Goal: Task Accomplishment & Management: Complete application form

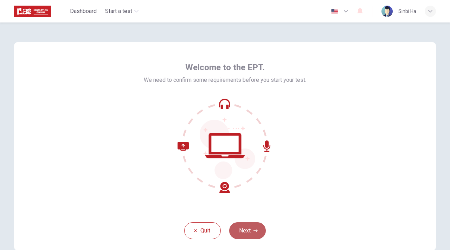
click at [242, 226] on button "Next" at bounding box center [247, 230] width 37 height 17
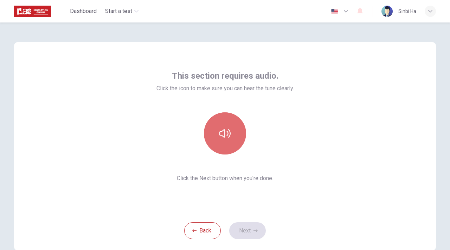
click at [236, 131] on button "button" at bounding box center [225, 133] width 42 height 42
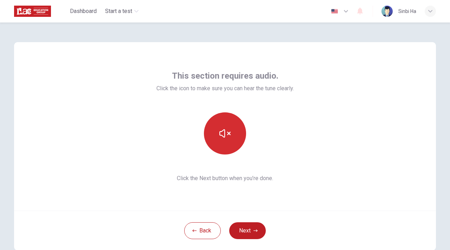
click at [231, 124] on button "button" at bounding box center [225, 133] width 42 height 42
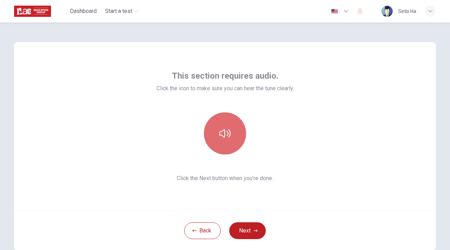
click at [231, 124] on button "button" at bounding box center [225, 133] width 42 height 42
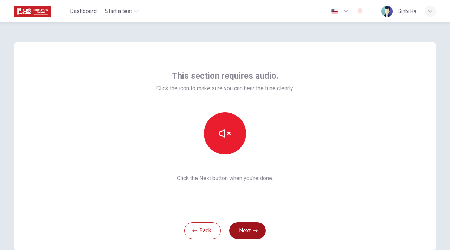
click at [253, 229] on button "Next" at bounding box center [247, 230] width 37 height 17
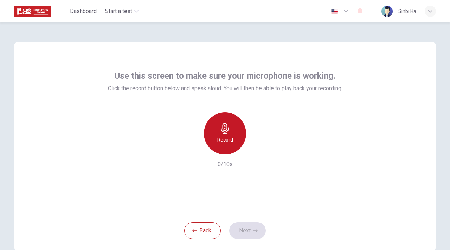
click at [224, 136] on h6 "Record" at bounding box center [225, 140] width 16 height 8
click at [224, 136] on h6 "Stop" at bounding box center [225, 140] width 11 height 8
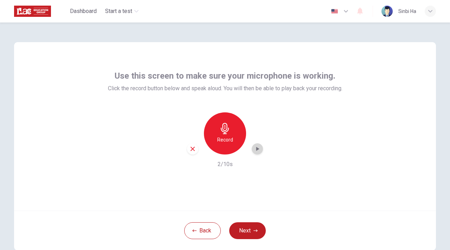
click at [254, 148] on icon "button" at bounding box center [257, 148] width 7 height 7
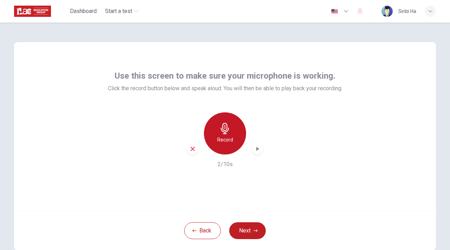
click at [223, 141] on h6 "Record" at bounding box center [225, 140] width 16 height 8
click at [223, 141] on h6 "Stop" at bounding box center [225, 140] width 11 height 8
click at [254, 149] on icon "button" at bounding box center [257, 148] width 7 height 7
click at [235, 127] on div "Record" at bounding box center [225, 133] width 42 height 42
click at [235, 127] on div "Stop" at bounding box center [225, 133] width 42 height 42
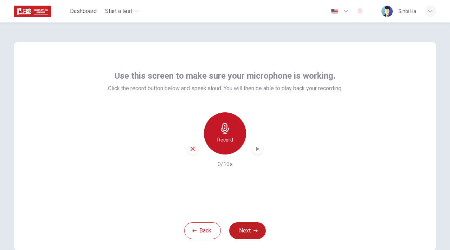
click at [235, 127] on div "Record" at bounding box center [225, 133] width 42 height 42
click at [235, 127] on div "Stop" at bounding box center [225, 133] width 42 height 42
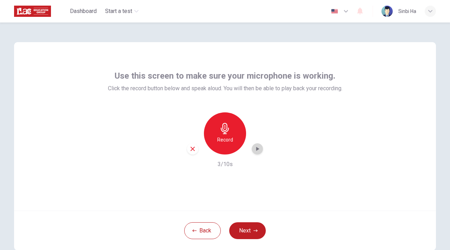
click at [256, 148] on icon "button" at bounding box center [257, 148] width 7 height 7
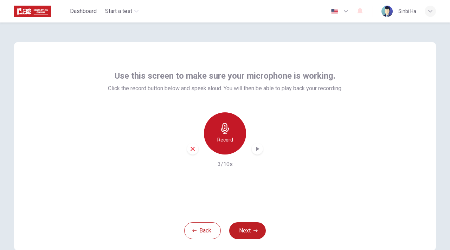
click at [220, 139] on h6 "Record" at bounding box center [225, 140] width 16 height 8
click at [220, 139] on h6 "Stop" at bounding box center [225, 140] width 11 height 8
click at [254, 149] on icon "button" at bounding box center [257, 148] width 7 height 7
click at [257, 149] on icon "button" at bounding box center [257, 149] width 3 height 4
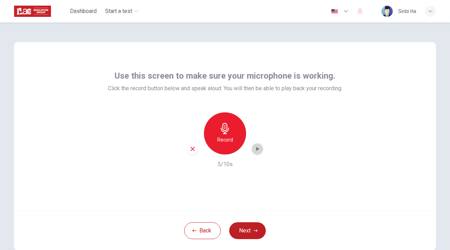
click at [257, 149] on icon "button" at bounding box center [257, 149] width 3 height 4
click at [190, 149] on icon "button" at bounding box center [192, 149] width 6 height 6
click at [193, 232] on icon "button" at bounding box center [194, 231] width 4 height 4
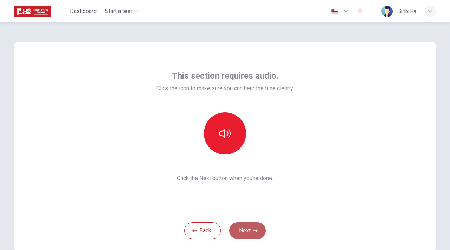
click at [247, 238] on button "Next" at bounding box center [247, 230] width 37 height 17
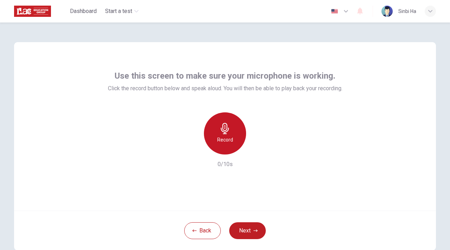
click at [226, 138] on h6 "Record" at bounding box center [225, 140] width 16 height 8
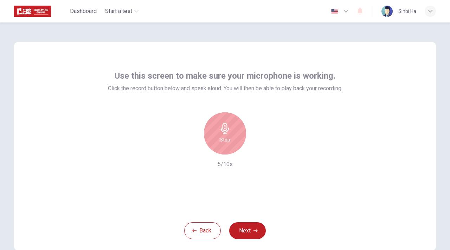
click at [223, 126] on icon "button" at bounding box center [224, 128] width 11 height 11
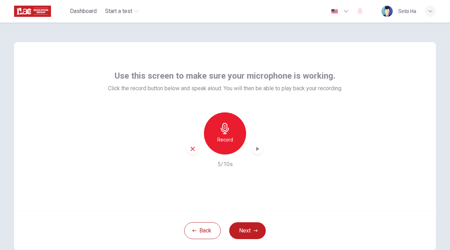
click at [256, 150] on icon "button" at bounding box center [257, 148] width 7 height 7
click at [258, 147] on icon "button" at bounding box center [257, 148] width 7 height 7
click at [190, 148] on icon "button" at bounding box center [192, 149] width 6 height 6
click at [240, 234] on button "Next" at bounding box center [247, 230] width 37 height 17
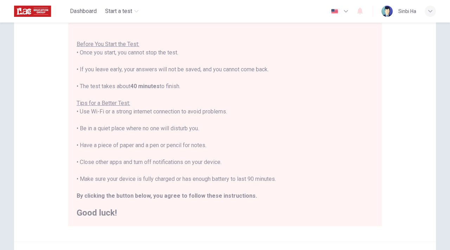
scroll to position [67, 0]
click at [406, 111] on div "Disclaimer: You are about to start a Placement Test . Before You Start the Test…" at bounding box center [225, 108] width 422 height 267
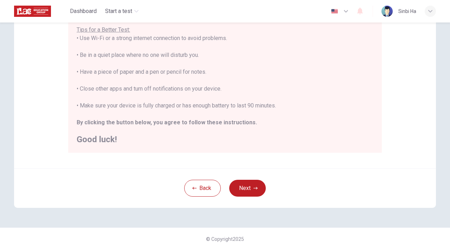
scroll to position [140, 0]
click at [244, 194] on button "Next" at bounding box center [247, 189] width 37 height 17
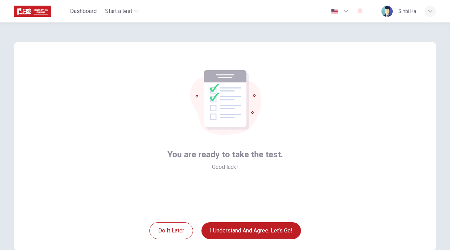
scroll to position [1, 0]
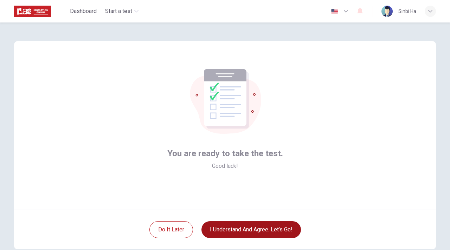
click at [249, 228] on button "I understand and agree. Let’s go!" at bounding box center [250, 229] width 99 height 17
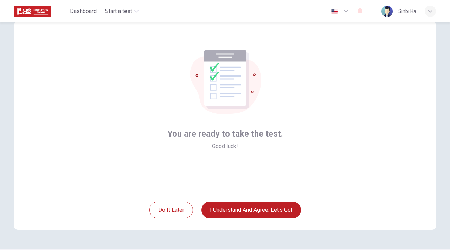
scroll to position [0, 0]
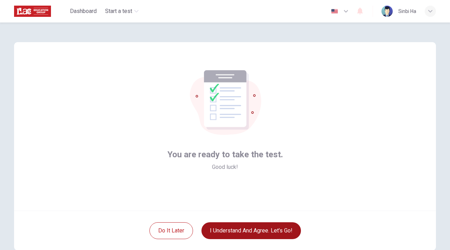
click at [233, 230] on button "I understand and agree. Let’s go!" at bounding box center [250, 230] width 99 height 17
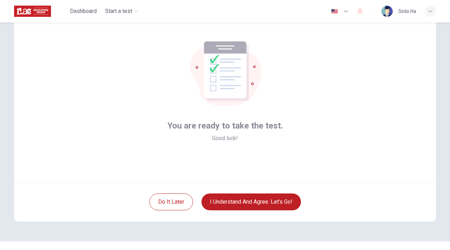
scroll to position [27, 0]
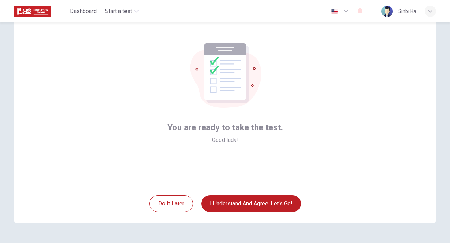
click at [334, 9] on img "button" at bounding box center [334, 11] width 9 height 5
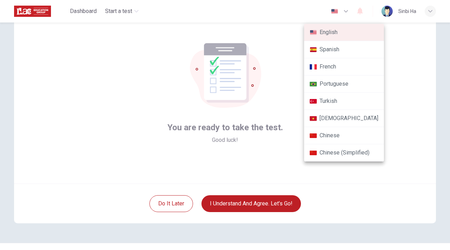
click at [344, 11] on div at bounding box center [225, 125] width 450 height 250
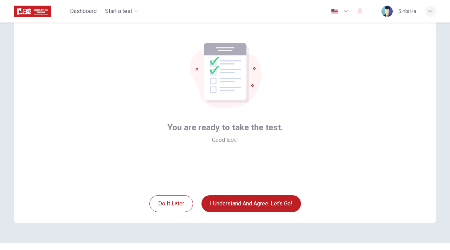
scroll to position [0, 0]
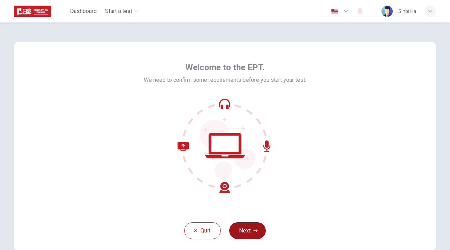
click at [246, 227] on button "Next" at bounding box center [247, 230] width 37 height 17
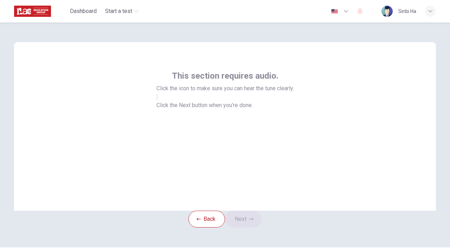
click at [157, 99] on icon "button" at bounding box center [157, 99] width 0 height 0
click at [252, 228] on button "Next" at bounding box center [243, 219] width 37 height 17
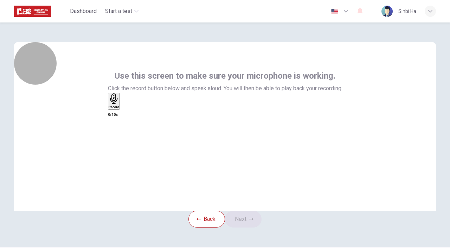
click at [119, 109] on div "Record" at bounding box center [114, 100] width 11 height 15
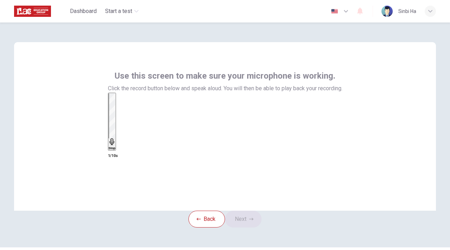
click at [116, 130] on div "Stop" at bounding box center [112, 121] width 7 height 57
click at [122, 108] on icon "button" at bounding box center [122, 108] width 0 height 0
click at [246, 226] on button "Next" at bounding box center [243, 219] width 37 height 17
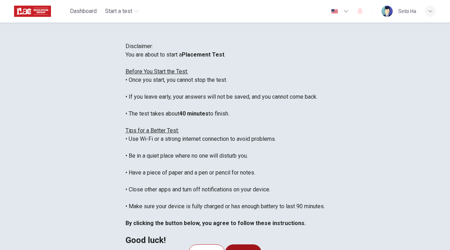
scroll to position [141, 0]
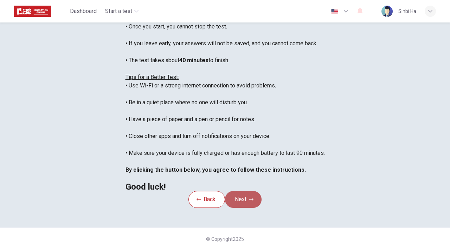
click at [252, 191] on button "Next" at bounding box center [243, 199] width 37 height 17
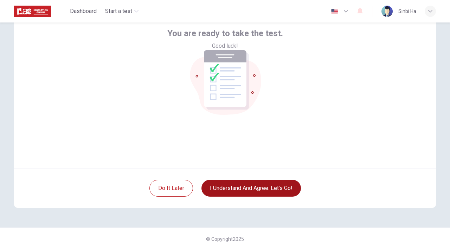
click at [252, 186] on button "I understand and agree. Let’s go!" at bounding box center [250, 188] width 99 height 17
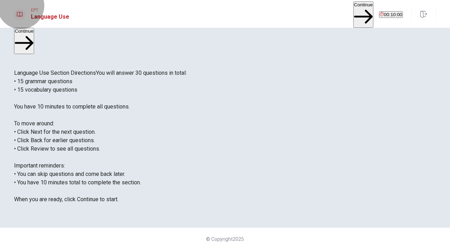
click at [353, 11] on button "Continue" at bounding box center [363, 14] width 20 height 26
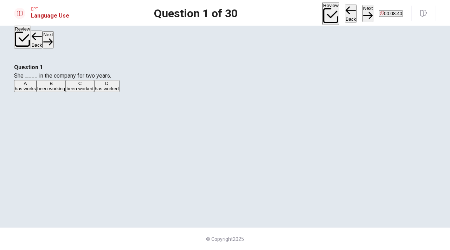
click at [36, 91] on span "has works" at bounding box center [25, 88] width 21 height 5
click at [362, 12] on button "Next" at bounding box center [367, 13] width 11 height 17
click at [40, 86] on div "C" at bounding box center [35, 83] width 8 height 5
click at [363, 11] on icon "button" at bounding box center [367, 15] width 9 height 9
click at [80, 91] on span "leave" at bounding box center [74, 88] width 11 height 5
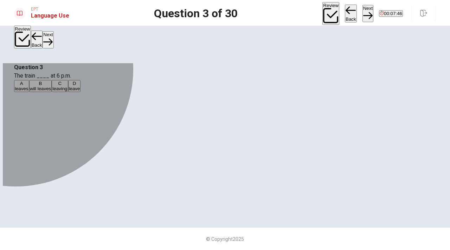
click at [28, 86] on div "A" at bounding box center [22, 83] width 14 height 5
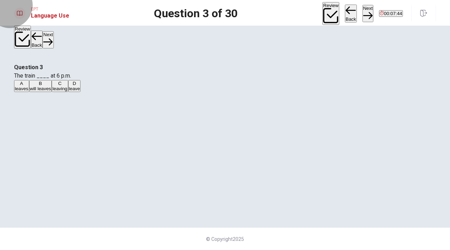
click at [362, 10] on button "Next" at bounding box center [367, 13] width 11 height 17
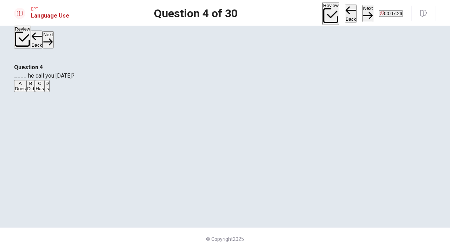
scroll to position [25, 0]
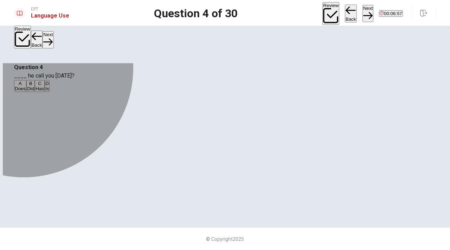
click at [34, 91] on span "Did" at bounding box center [30, 88] width 7 height 5
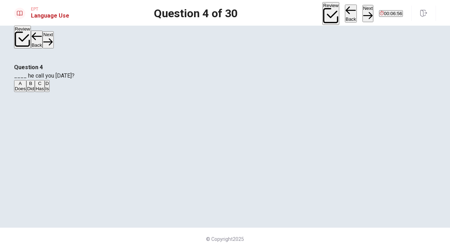
click at [362, 12] on button "Next" at bounding box center [367, 13] width 11 height 17
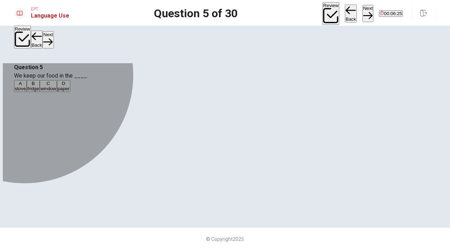
click at [39, 91] on span "fridge" at bounding box center [33, 88] width 12 height 5
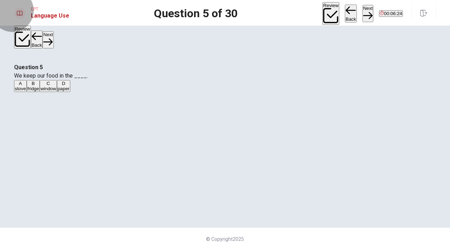
click at [362, 15] on button "Next" at bounding box center [367, 13] width 11 height 17
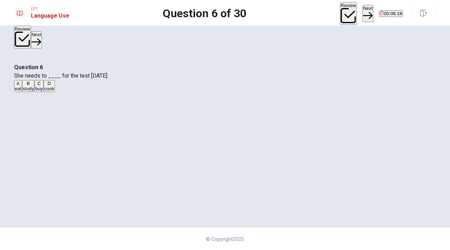
scroll to position [15, 0]
drag, startPoint x: 215, startPoint y: 78, endPoint x: 167, endPoint y: 76, distance: 48.2
click at [108, 76] on span "She needs to ____ for the test tomorrow." at bounding box center [61, 75] width 94 height 7
click at [34, 91] on span "study" at bounding box center [28, 88] width 11 height 5
click at [362, 12] on button "Next" at bounding box center [367, 13] width 11 height 17
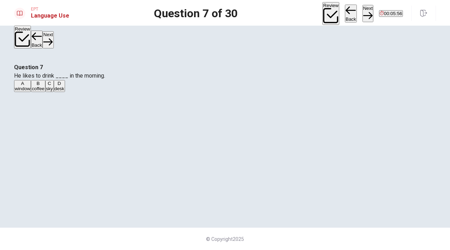
click at [44, 91] on span "coffee" at bounding box center [38, 88] width 13 height 5
click at [362, 11] on button "Next" at bounding box center [367, 13] width 11 height 17
click at [62, 91] on span "breakfast" at bounding box center [52, 88] width 19 height 5
click at [362, 10] on button "Next" at bounding box center [367, 13] width 11 height 17
click at [26, 91] on span "office" at bounding box center [20, 88] width 11 height 5
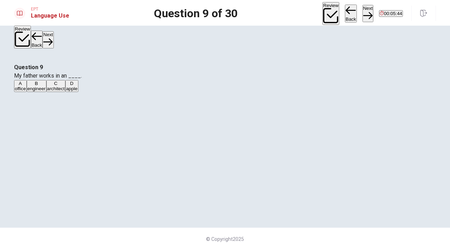
click at [362, 9] on button "Next" at bounding box center [367, 13] width 11 height 17
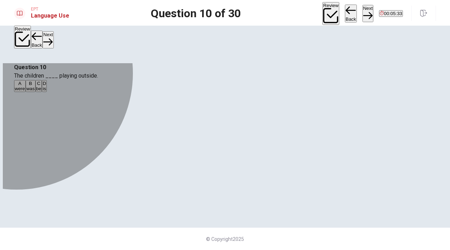
click at [47, 92] on button "D is" at bounding box center [44, 86] width 5 height 12
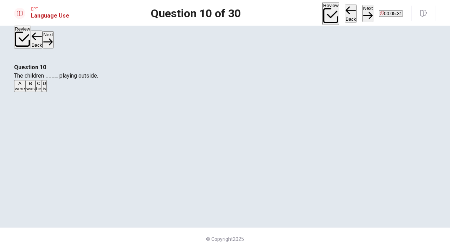
click at [362, 9] on button "Next" at bounding box center [367, 13] width 11 height 17
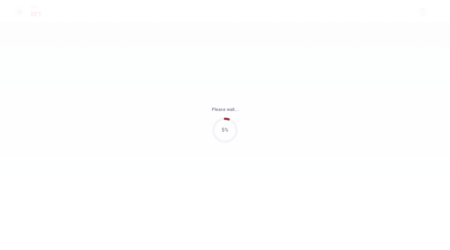
scroll to position [0, 0]
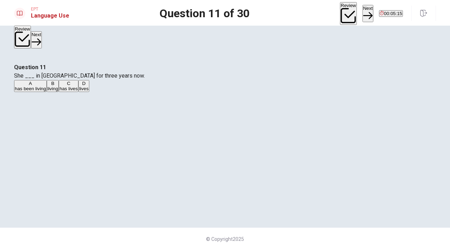
click at [59, 92] on button "B living" at bounding box center [53, 86] width 12 height 12
click at [78, 92] on button "C has lives" at bounding box center [69, 86] width 20 height 12
click at [215, 93] on div "A has been living B living C has lives D lives" at bounding box center [225, 86] width 422 height 13
click at [59, 92] on button "B living" at bounding box center [53, 86] width 12 height 12
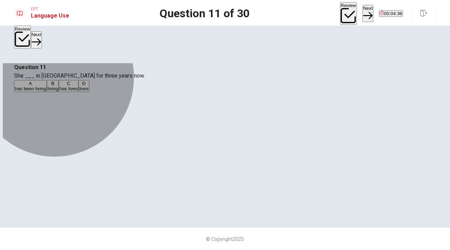
click at [47, 92] on button "A has been living" at bounding box center [30, 86] width 33 height 12
click at [59, 92] on button "B living" at bounding box center [53, 86] width 12 height 12
click at [78, 92] on button "C has lives" at bounding box center [69, 86] width 20 height 12
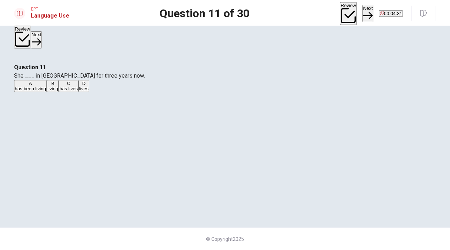
click at [201, 93] on div "A has been living B living C has lives D lives" at bounding box center [225, 86] width 422 height 13
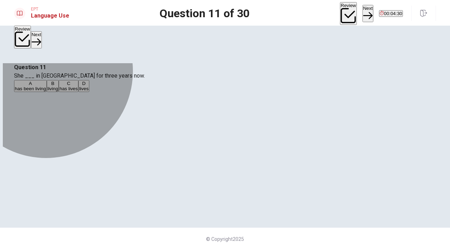
click at [78, 92] on button "C has lives" at bounding box center [69, 86] width 20 height 12
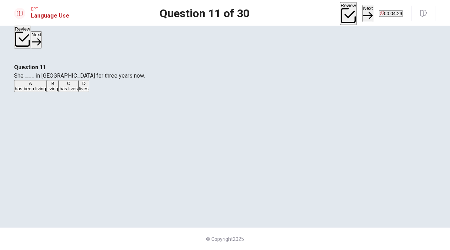
click at [59, 92] on button "B living" at bounding box center [53, 86] width 12 height 12
click at [47, 92] on button "A has been living" at bounding box center [30, 86] width 33 height 12
click at [362, 13] on button "Next" at bounding box center [367, 13] width 11 height 17
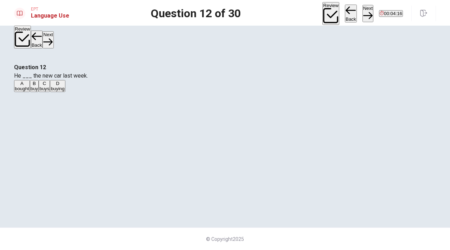
click at [29, 91] on span "bought" at bounding box center [22, 88] width 14 height 5
click at [362, 12] on button "Next" at bounding box center [367, 13] width 11 height 17
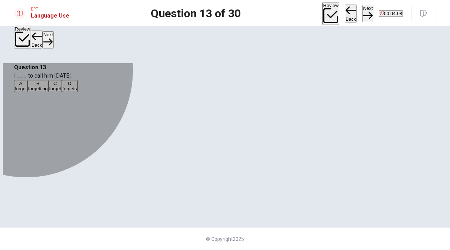
click at [27, 91] on span "forgot" at bounding box center [21, 88] width 12 height 5
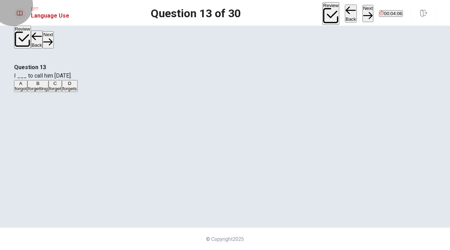
click at [362, 10] on button "Next" at bounding box center [367, 13] width 11 height 17
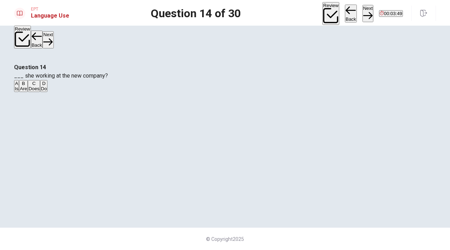
click at [19, 92] on button "A Is" at bounding box center [16, 86] width 5 height 12
click at [362, 5] on button "Next" at bounding box center [367, 13] width 11 height 17
click at [74, 92] on button "D keyboard" at bounding box center [63, 86] width 21 height 12
click at [362, 7] on button "Next" at bounding box center [367, 13] width 11 height 17
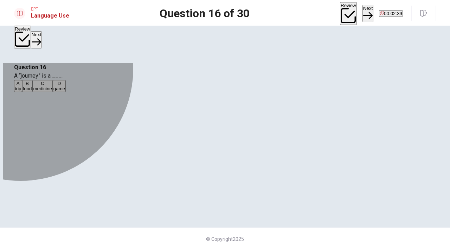
click at [21, 91] on span "trip" at bounding box center [18, 88] width 7 height 5
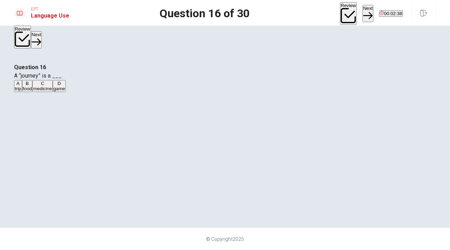
click at [362, 11] on button "Next" at bounding box center [367, 13] width 11 height 17
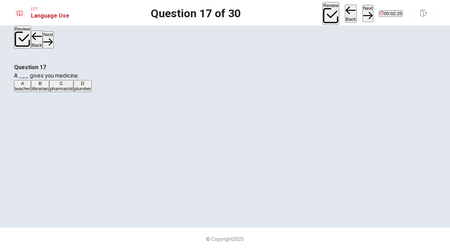
click at [73, 91] on span "pharmacist" at bounding box center [61, 88] width 23 height 5
click at [363, 11] on icon "button" at bounding box center [367, 15] width 9 height 9
click at [92, 91] on span "necessary" at bounding box center [81, 88] width 21 height 5
click at [362, 12] on button "Next" at bounding box center [367, 13] width 11 height 17
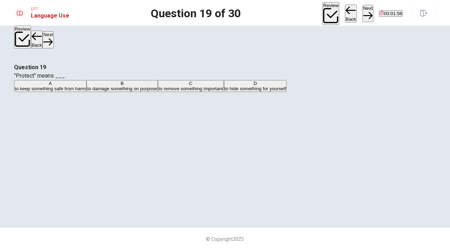
click at [86, 92] on button "A to keep something safe from harm" at bounding box center [50, 86] width 72 height 12
click at [362, 11] on button "Next" at bounding box center [367, 13] width 11 height 17
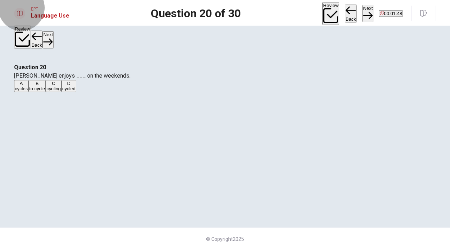
click at [387, 13] on span "00:01:48" at bounding box center [393, 13] width 18 height 5
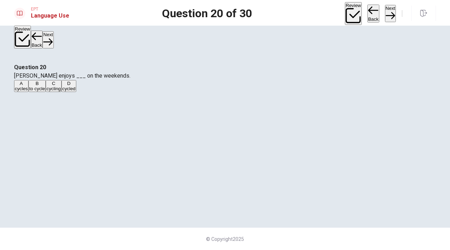
click at [402, 15] on icon "button" at bounding box center [406, 19] width 8 height 8
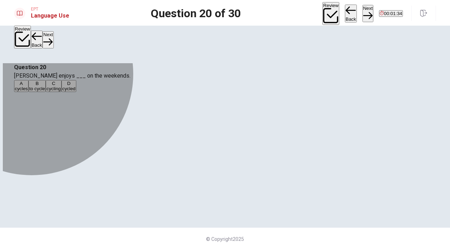
click at [45, 91] on span "to cycle" at bounding box center [37, 88] width 16 height 5
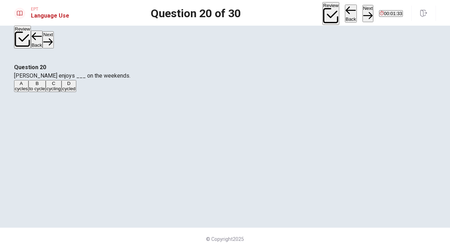
click at [343, 4] on div "EPT Language Use Question 20 of 30 Review Back Next 00:01:33" at bounding box center [225, 13] width 450 height 26
click at [362, 7] on button "Next" at bounding box center [367, 13] width 11 height 17
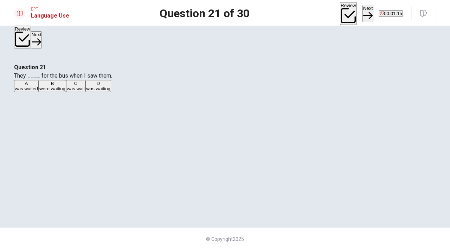
click at [65, 91] on span "were waiting" at bounding box center [52, 88] width 26 height 5
click at [362, 13] on button "Next" at bounding box center [367, 13] width 11 height 17
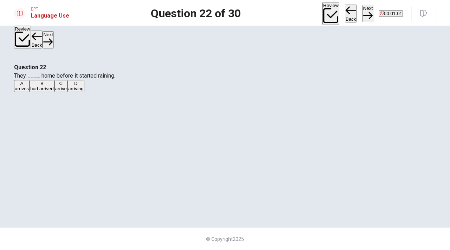
click at [30, 92] on button "A arrives" at bounding box center [21, 86] width 15 height 12
click at [362, 9] on button "Next" at bounding box center [367, 13] width 11 height 17
click at [84, 91] on span "are walking" at bounding box center [72, 88] width 24 height 5
click at [362, 8] on button "Next" at bounding box center [367, 13] width 11 height 17
click at [35, 91] on span "won’t" at bounding box center [29, 88] width 11 height 5
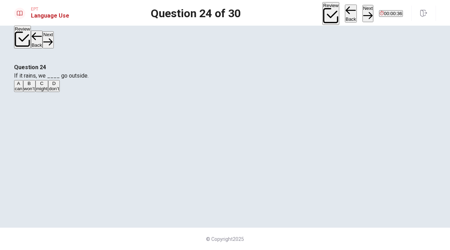
click at [362, 14] on button "Next" at bounding box center [367, 13] width 11 height 17
click at [35, 91] on span "instructed" at bounding box center [25, 88] width 20 height 5
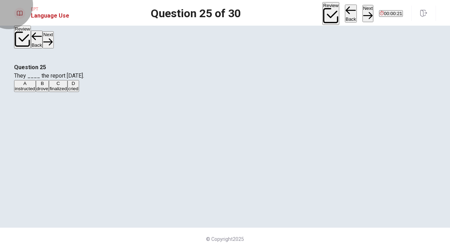
click at [362, 10] on button "Next" at bounding box center [367, 13] width 11 height 17
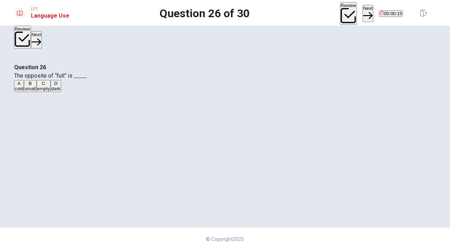
scroll to position [7, 0]
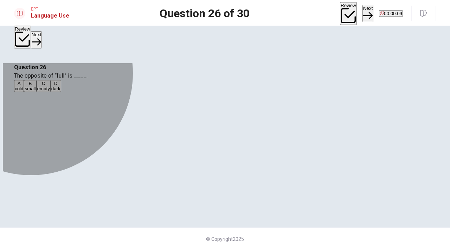
click at [50, 91] on span "empty" at bounding box center [43, 88] width 13 height 5
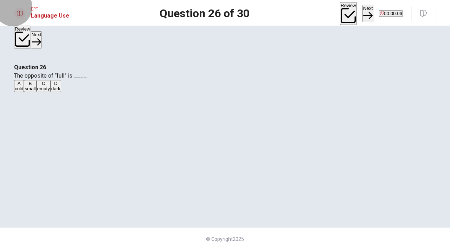
click at [362, 12] on button "Next" at bounding box center [367, 13] width 11 height 17
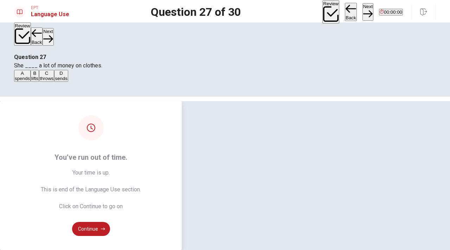
click at [141, 169] on span "Your time is up. This is end of the Language Use section. Click on Continue to …" at bounding box center [91, 190] width 100 height 42
click at [110, 222] on button "Continue" at bounding box center [91, 229] width 38 height 14
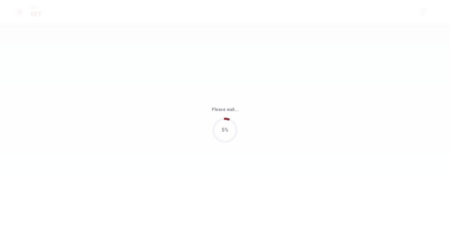
scroll to position [0, 0]
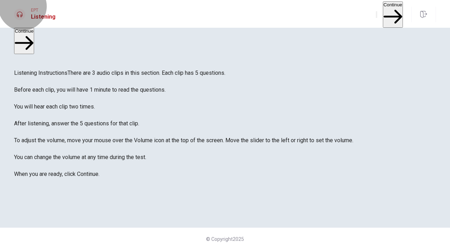
click at [383, 11] on button "Continue" at bounding box center [393, 14] width 20 height 26
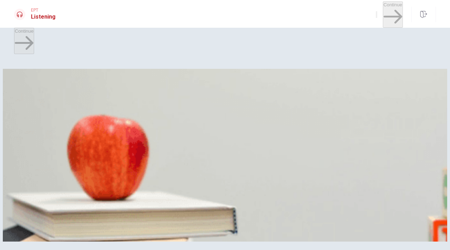
click at [141, 225] on div "Going to the Movies" at bounding box center [225, 229] width 422 height 8
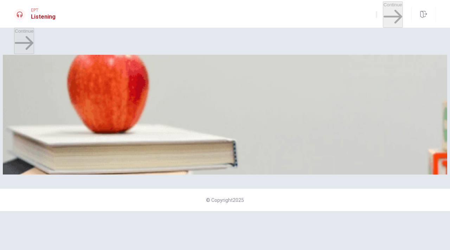
scroll to position [497, 0]
click at [376, 13] on button "button" at bounding box center [376, 14] width 1 height 7
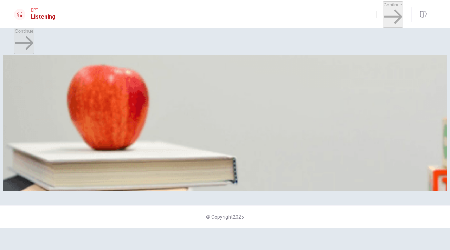
scroll to position [0, 0]
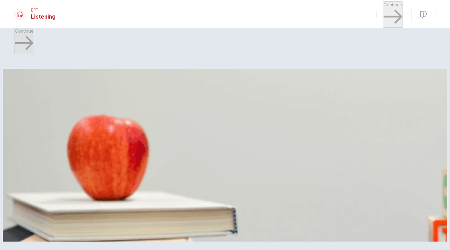
click at [126, 225] on div "Going to the Movies" at bounding box center [225, 229] width 422 height 8
click at [61, 97] on button "A It’s a holiday weekend" at bounding box center [37, 100] width 47 height 12
click at [151, 233] on div at bounding box center [225, 233] width 422 height 0
click at [36, 234] on span "04m 59s" at bounding box center [25, 237] width 22 height 7
click at [64, 226] on span "Going to the Movies" at bounding box center [39, 229] width 50 height 7
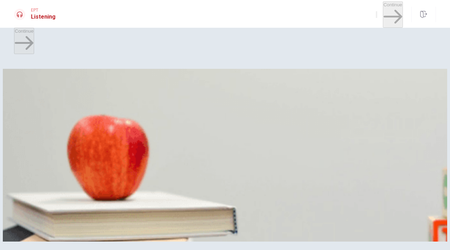
click at [64, 226] on span "Going to the Movies" at bounding box center [39, 229] width 50 height 7
click at [100, 233] on div at bounding box center [225, 233] width 422 height 0
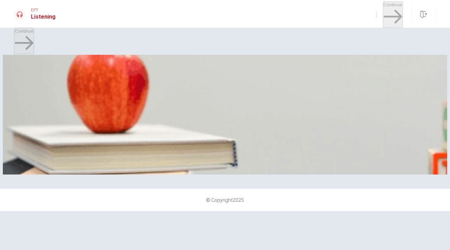
click at [100, 109] on img at bounding box center [225, 88] width 444 height 173
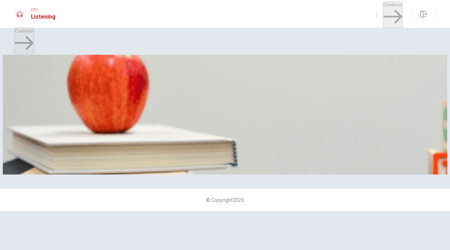
drag, startPoint x: 100, startPoint y: 109, endPoint x: 166, endPoint y: 107, distance: 66.4
click at [101, 109] on img at bounding box center [225, 88] width 444 height 173
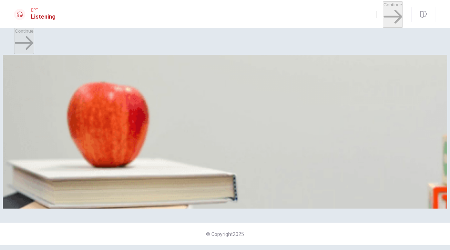
scroll to position [0, 0]
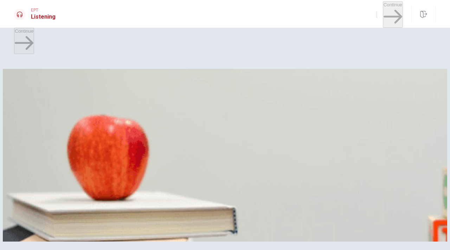
click at [39, 15] on h1 "Listening" at bounding box center [43, 17] width 25 height 8
click at [89, 225] on div "Going to the Movies" at bounding box center [225, 229] width 422 height 8
click at [94, 225] on div "Going to the Movies" at bounding box center [225, 229] width 422 height 8
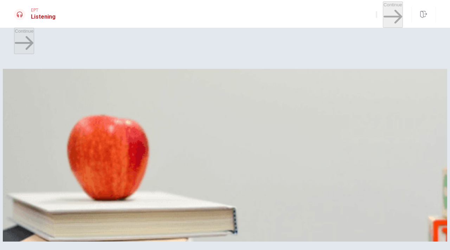
click at [94, 225] on div "Going to the Movies" at bounding box center [225, 229] width 422 height 8
click at [164, 106] on button "C There are new movies out" at bounding box center [137, 100] width 56 height 12
click at [119, 233] on div at bounding box center [225, 233] width 422 height 0
drag, startPoint x: 24, startPoint y: 103, endPoint x: 49, endPoint y: 104, distance: 25.0
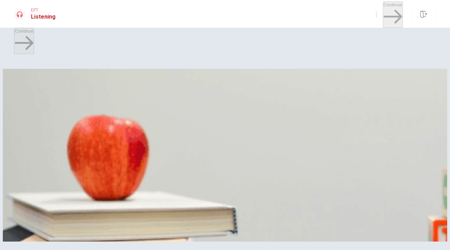
click at [49, 233] on div at bounding box center [225, 233] width 422 height 0
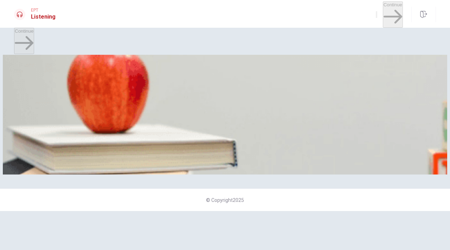
click at [68, 109] on img at bounding box center [225, 88] width 444 height 173
drag, startPoint x: 68, startPoint y: 109, endPoint x: 51, endPoint y: 170, distance: 62.8
click at [54, 157] on img at bounding box center [225, 88] width 444 height 173
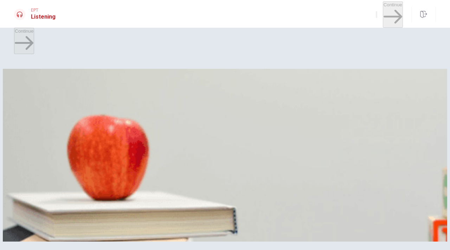
click at [138, 233] on div at bounding box center [225, 233] width 422 height 0
click at [376, 16] on icon "button" at bounding box center [376, 16] width 0 height 0
type input "0"
type input "0.8"
click at [332, 19] on span at bounding box center [332, 19] width 0 height 0
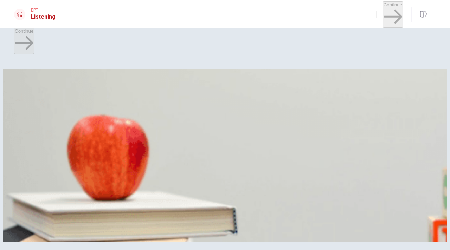
type input "0"
type input "0.9"
type input "0"
type input "1"
drag, startPoint x: 356, startPoint y: 26, endPoint x: 370, endPoint y: 26, distance: 14.1
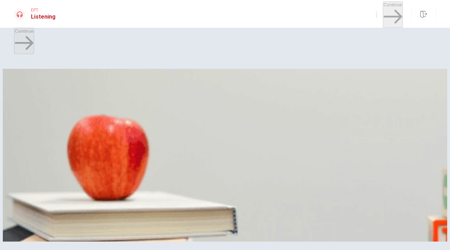
click at [370, 26] on body "This site uses cookies, as explained in our Privacy Policy . If you agree to th…" at bounding box center [225, 125] width 450 height 250
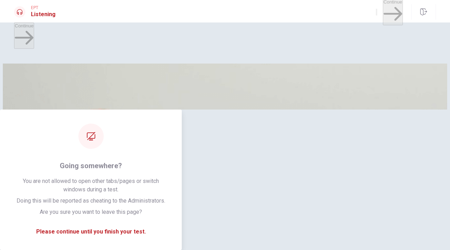
click at [363, 102] on div "A It’s a holiday weekend B He has no other plans C There are new movies out D T…" at bounding box center [225, 95] width 422 height 13
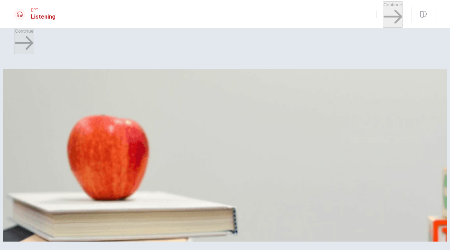
click at [109, 106] on button "B He has no other plans" at bounding box center [84, 100] width 47 height 12
click at [125, 233] on div at bounding box center [225, 233] width 422 height 0
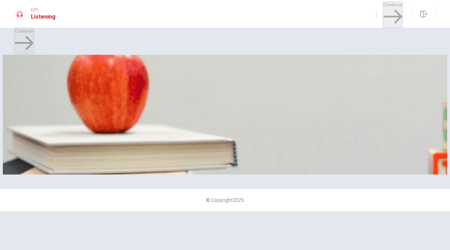
click at [125, 96] on img at bounding box center [225, 88] width 444 height 173
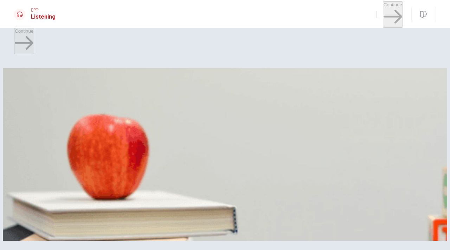
scroll to position [0, 0]
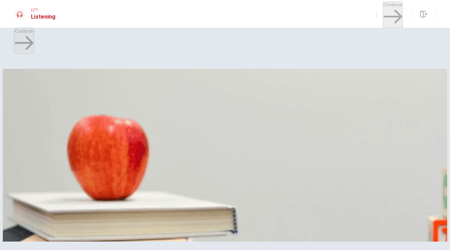
click at [125, 233] on div at bounding box center [225, 233] width 422 height 0
drag, startPoint x: 125, startPoint y: 96, endPoint x: 118, endPoint y: 82, distance: 15.4
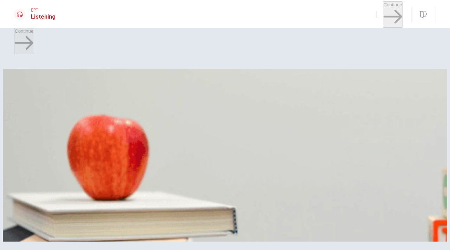
click at [124, 233] on div at bounding box center [225, 233] width 422 height 0
click at [118, 225] on div "Going to the Movies" at bounding box center [225, 229] width 422 height 8
click at [17, 15] on div at bounding box center [19, 14] width 11 height 11
click at [22, 13] on icon at bounding box center [20, 15] width 6 height 6
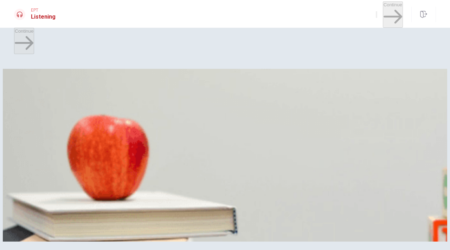
click at [22, 13] on icon at bounding box center [20, 15] width 6 height 6
click at [45, 14] on h1 "Listening" at bounding box center [43, 17] width 25 height 8
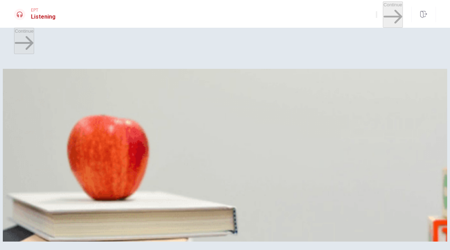
click at [45, 14] on h1 "Listening" at bounding box center [43, 17] width 25 height 8
click at [61, 105] on span "It’s a holiday weekend" at bounding box center [38, 102] width 46 height 5
click at [163, 105] on span "There are new movies out" at bounding box center [136, 102] width 54 height 5
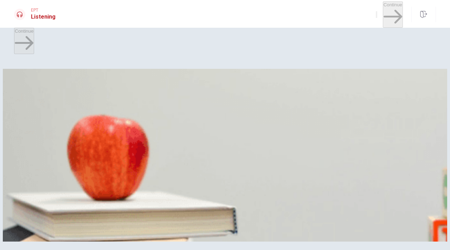
click at [213, 106] on button "D The tickets are on sale" at bounding box center [188, 100] width 48 height 12
click at [163, 105] on span "There are new movies out" at bounding box center [136, 102] width 54 height 5
click at [158, 225] on div "Going to the Movies" at bounding box center [225, 229] width 422 height 8
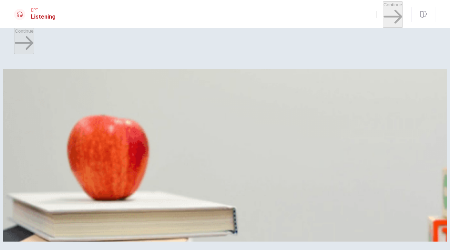
click at [95, 233] on div at bounding box center [225, 233] width 422 height 0
click at [24, 225] on div "Going to the Movies" at bounding box center [225, 229] width 422 height 8
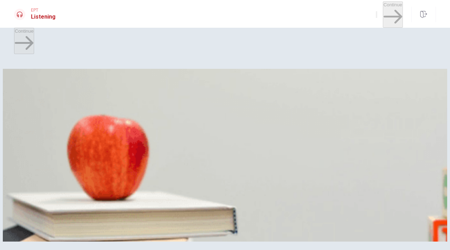
click at [41, 225] on div "Going to the Movies" at bounding box center [225, 229] width 422 height 8
drag, startPoint x: 32, startPoint y: 103, endPoint x: 50, endPoint y: 103, distance: 18.3
click at [50, 233] on div at bounding box center [225, 233] width 422 height 0
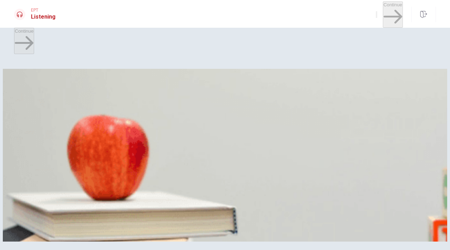
click at [61, 233] on div at bounding box center [225, 233] width 422 height 0
click at [36, 18] on h1 "Listening" at bounding box center [43, 17] width 25 height 8
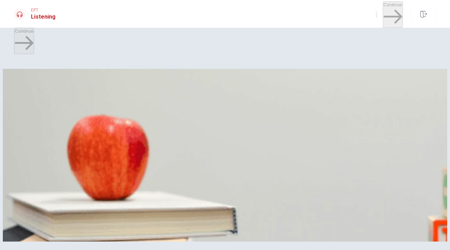
click at [45, 13] on h1 "Listening" at bounding box center [43, 17] width 25 height 8
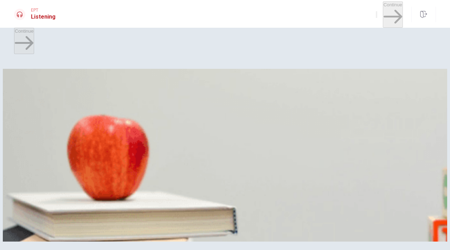
click at [45, 13] on h1 "Listening" at bounding box center [43, 17] width 25 height 8
click at [45, 17] on h1 "Listening" at bounding box center [43, 17] width 25 height 8
drag, startPoint x: 87, startPoint y: 104, endPoint x: 97, endPoint y: 104, distance: 10.5
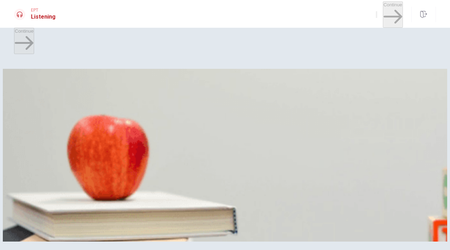
click at [96, 233] on div at bounding box center [225, 233] width 422 height 0
click at [97, 233] on div at bounding box center [225, 233] width 422 height 0
click at [61, 106] on button "A It’s a holiday weekend" at bounding box center [37, 100] width 47 height 12
click at [108, 105] on span "He has no other plans" at bounding box center [85, 102] width 46 height 5
click at [164, 106] on button "C There are new movies out" at bounding box center [137, 100] width 56 height 12
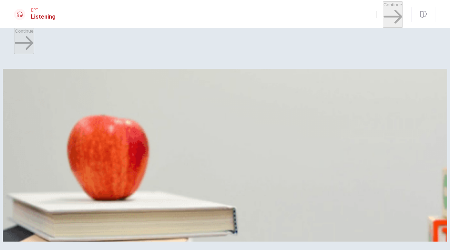
click at [109, 106] on button "B He has no other plans" at bounding box center [84, 100] width 47 height 12
click at [163, 105] on span "There are new movies out" at bounding box center [136, 102] width 54 height 5
click at [96, 136] on button "B He agrees" at bounding box center [84, 130] width 23 height 12
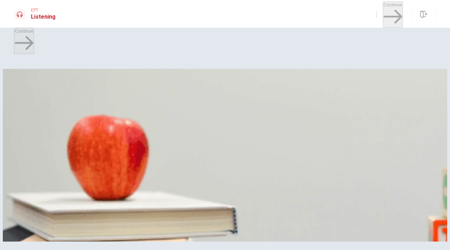
click at [62, 165] on button "C Action" at bounding box center [54, 159] width 14 height 12
click at [61, 100] on span "It’s a holiday weekend" at bounding box center [38, 102] width 46 height 5
click at [163, 100] on span "There are new movies out" at bounding box center [136, 102] width 54 height 5
click at [72, 135] on span "He prefers the action movie" at bounding box center [43, 132] width 57 height 5
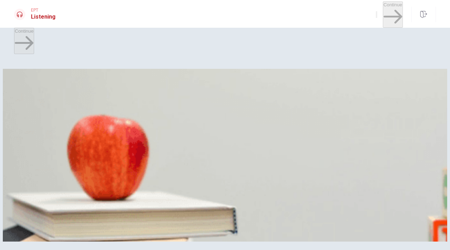
scroll to position [515, 0]
click at [108, 225] on div "Going to the Movies" at bounding box center [225, 229] width 422 height 8
click at [106, 233] on div at bounding box center [225, 233] width 422 height 0
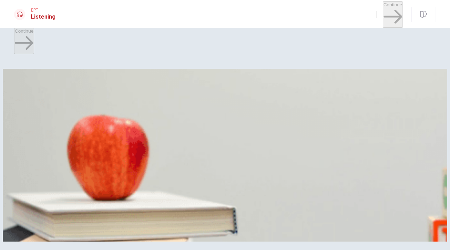
click at [95, 161] on img at bounding box center [225, 155] width 444 height 173
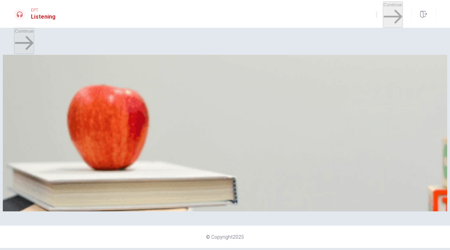
scroll to position [67, 0]
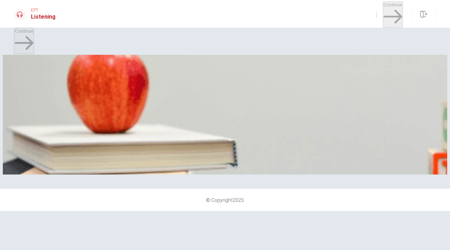
click at [95, 161] on img at bounding box center [225, 88] width 444 height 173
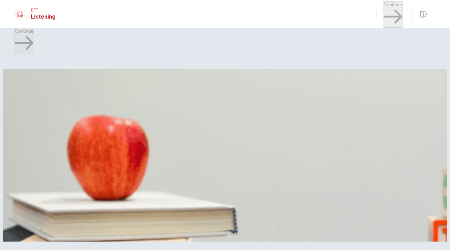
click at [173, 194] on span "To avoid waiting in line" at bounding box center [150, 191] width 47 height 5
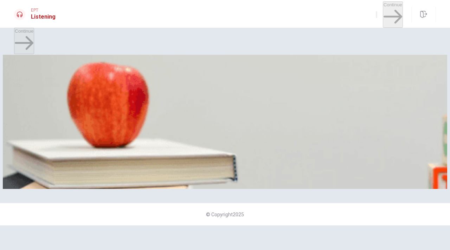
scroll to position [58, 0]
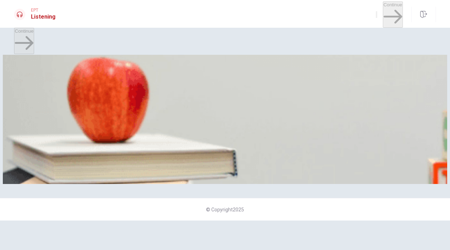
click at [96, 155] on button "C See a movie" at bounding box center [82, 161] width 27 height 12
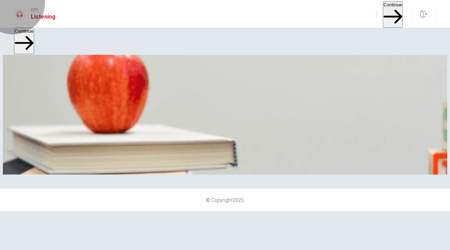
click at [383, 8] on button "Continue" at bounding box center [393, 14] width 20 height 26
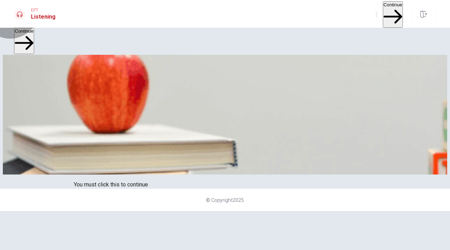
click at [65, 109] on img at bounding box center [225, 88] width 444 height 173
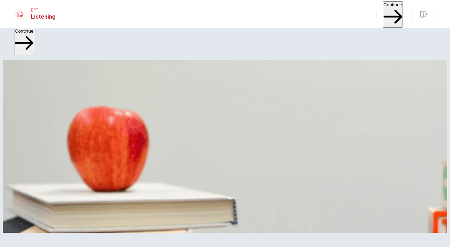
scroll to position [0, 0]
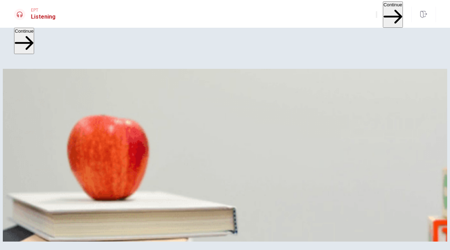
click at [83, 225] on div "Going to the Movies" at bounding box center [225, 229] width 422 height 8
click at [383, 9] on button "Continue" at bounding box center [393, 14] width 20 height 26
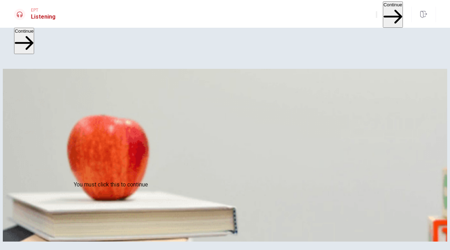
type input "0"
drag, startPoint x: 196, startPoint y: 75, endPoint x: 231, endPoint y: 78, distance: 35.3
click at [231, 78] on div "Question 6 What activity do they plan to do? A Hiking B Sightseeing C Skiing D …" at bounding box center [225, 92] width 422 height 30
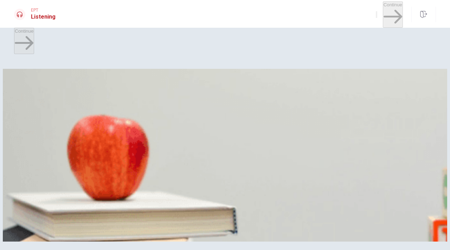
drag, startPoint x: 197, startPoint y: 74, endPoint x: 238, endPoint y: 76, distance: 41.1
click at [93, 86] on span "What activity do they plan to do?" at bounding box center [53, 89] width 79 height 7
click at [28, 103] on span "Hiking" at bounding box center [21, 102] width 13 height 5
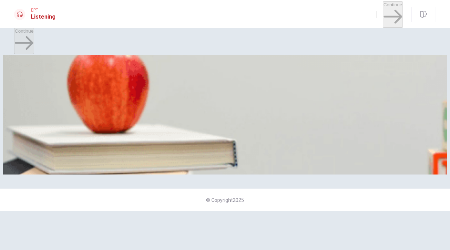
scroll to position [651, 0]
click at [46, 151] on span "The mountains" at bounding box center [30, 153] width 31 height 5
click at [60, 127] on span "A hostel" at bounding box center [52, 124] width 17 height 5
click at [43, 127] on span "A tent" at bounding box center [37, 124] width 12 height 5
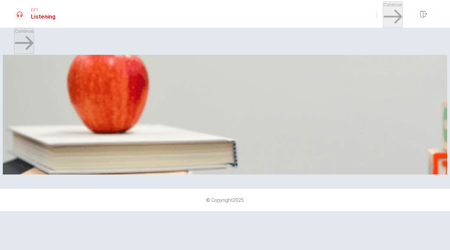
click at [60, 127] on span "A hostel" at bounding box center [52, 124] width 17 height 5
click at [78, 128] on button "D A cabin" at bounding box center [69, 122] width 17 height 12
drag, startPoint x: 301, startPoint y: 69, endPoint x: 307, endPoint y: 70, distance: 6.3
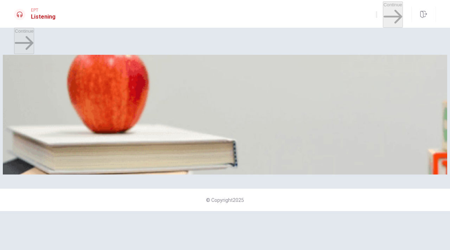
click at [127, 78] on span "What will they do before heading to the cabin?" at bounding box center [70, 81] width 113 height 7
click at [105, 98] on button "D Buy tickets" at bounding box center [93, 92] width 24 height 12
click at [57, 68] on span "Friday night" at bounding box center [44, 65] width 26 height 5
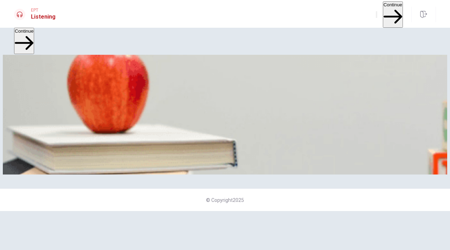
scroll to position [0, 0]
click at [392, 16] on button "Continue" at bounding box center [393, 14] width 20 height 26
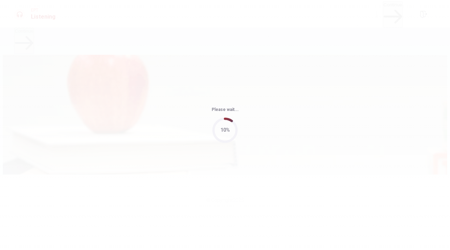
type input "79"
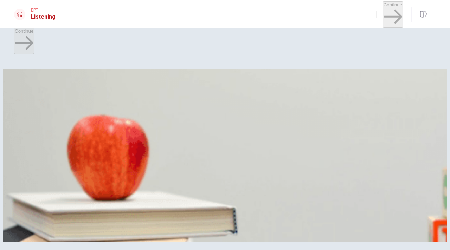
scroll to position [203, 0]
click at [47, 124] on button "C XYZ" at bounding box center [41, 130] width 11 height 12
click at [84, 105] on span "Buy the laptop" at bounding box center [69, 102] width 30 height 5
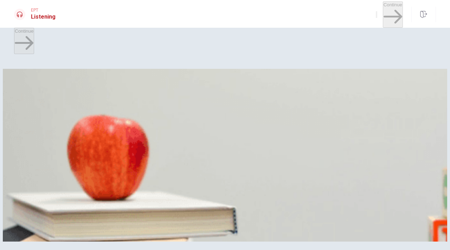
click at [94, 159] on span "Yes, one year with an option to extend" at bounding box center [54, 161] width 79 height 5
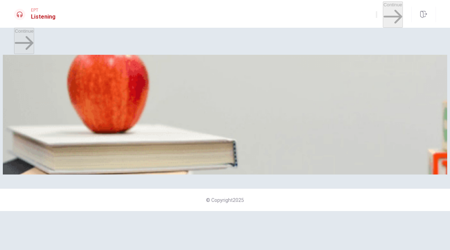
scroll to position [479, 0]
click at [70, 116] on button "A Reliable customer support" at bounding box center [42, 122] width 56 height 12
click at [32, 145] on button "A A laptop" at bounding box center [23, 151] width 18 height 12
click at [387, 11] on button "Continue" at bounding box center [393, 14] width 20 height 26
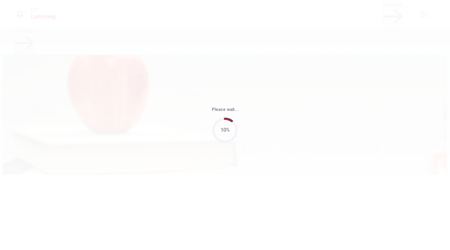
type input "54"
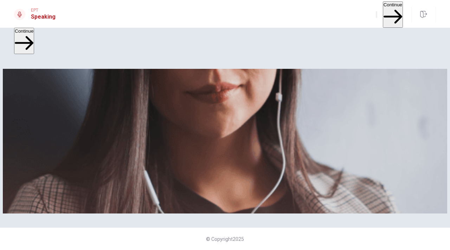
scroll to position [0, 0]
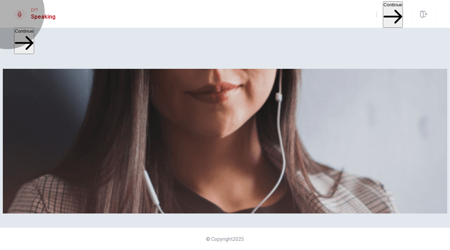
click at [383, 17] on button "Continue" at bounding box center [393, 14] width 20 height 26
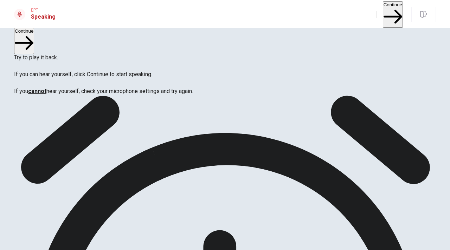
scroll to position [57, 0]
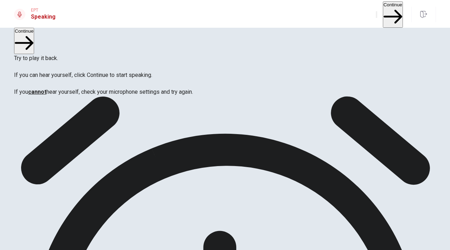
click at [384, 9] on button "Continue" at bounding box center [393, 14] width 20 height 26
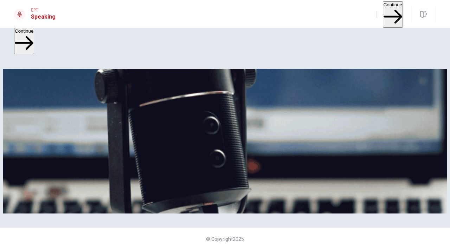
scroll to position [129, 0]
click at [383, 10] on button "Continue" at bounding box center [393, 14] width 20 height 26
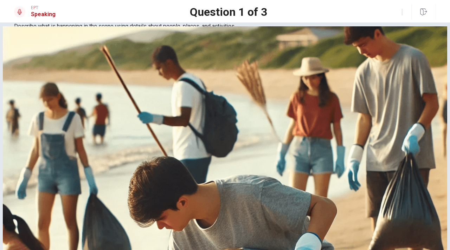
scroll to position [21, 0]
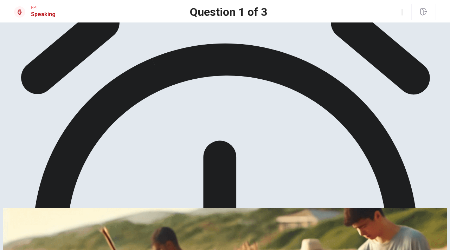
scroll to position [0, 0]
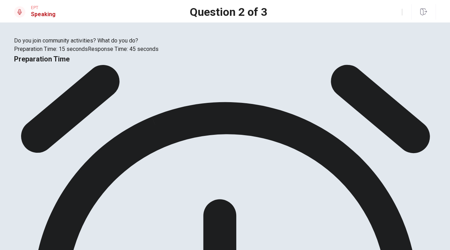
click at [130, 53] on div "Do you join community activities? What do you do? Preparation Time: 15 seconds …" at bounding box center [225, 45] width 422 height 17
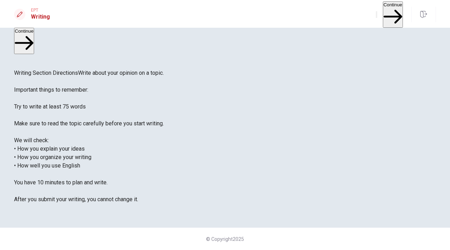
click at [383, 13] on button "Continue" at bounding box center [393, 14] width 20 height 26
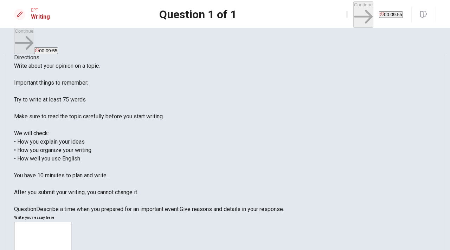
scroll to position [23, 0]
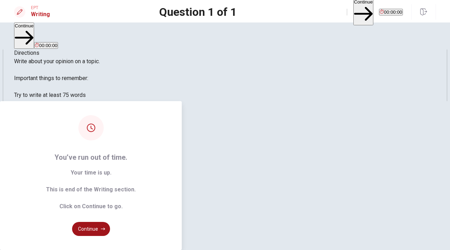
type textarea "My first memorise is first birthday. When I was younger, my first birthday is v…"
click at [110, 222] on button "Continue" at bounding box center [91, 229] width 38 height 14
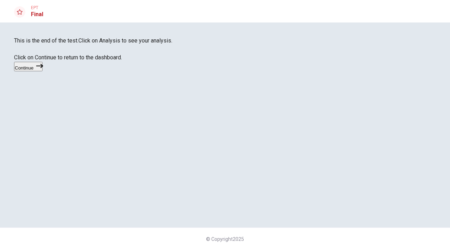
scroll to position [3, 0]
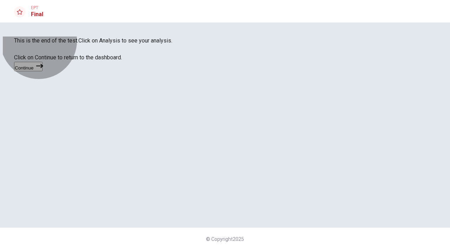
click at [43, 71] on button "Continue" at bounding box center [28, 66] width 28 height 9
